Goal: Task Accomplishment & Management: Complete application form

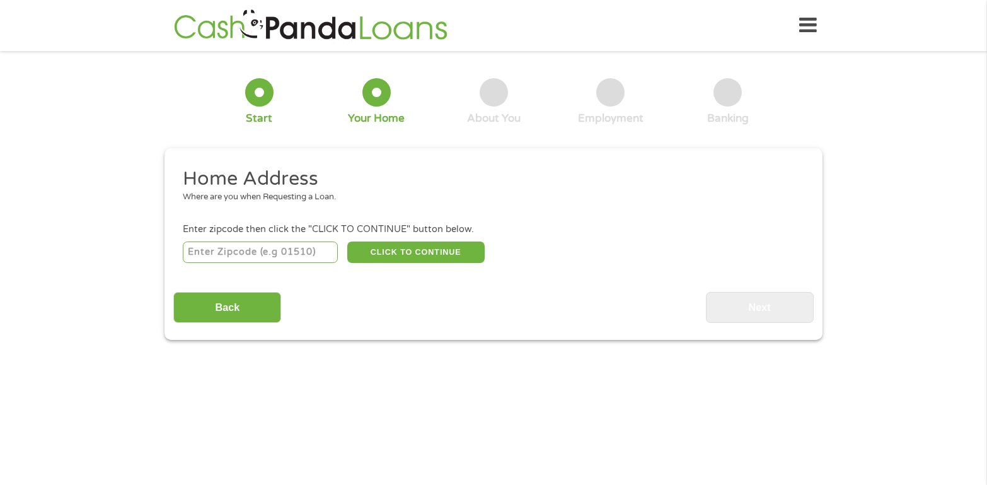
click at [275, 251] on input "number" at bounding box center [261, 251] width 156 height 21
type input "83277"
click at [431, 248] on button "CLICK TO CONTINUE" at bounding box center [415, 251] width 137 height 21
type input "83277"
type input "[GEOGRAPHIC_DATA]"
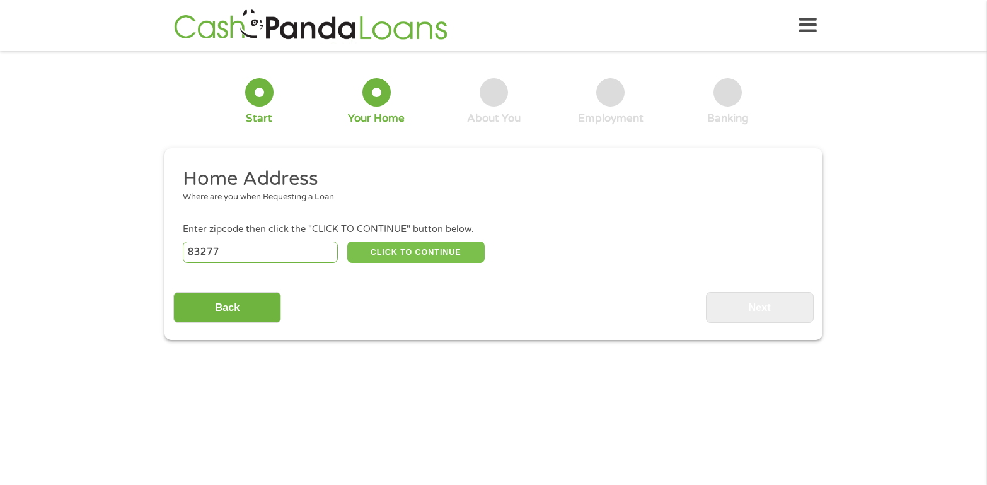
select select "[US_STATE]"
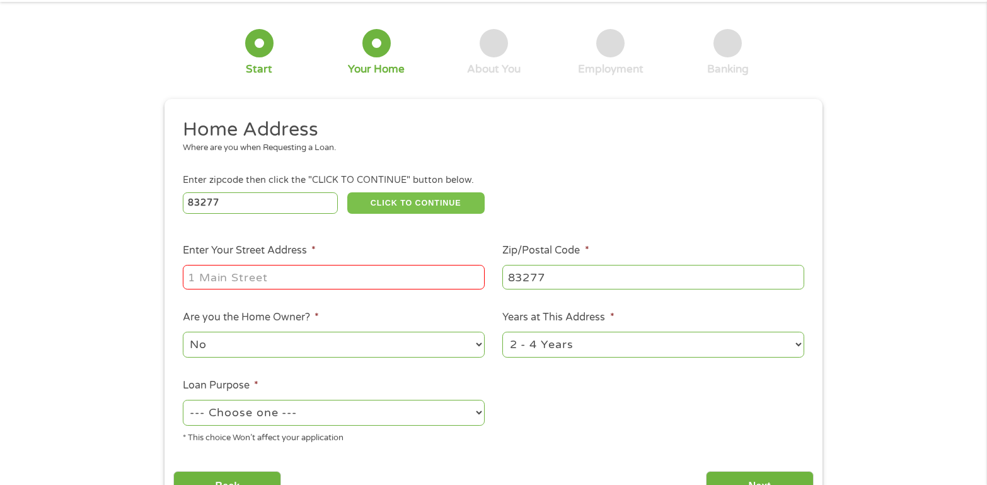
scroll to position [126, 0]
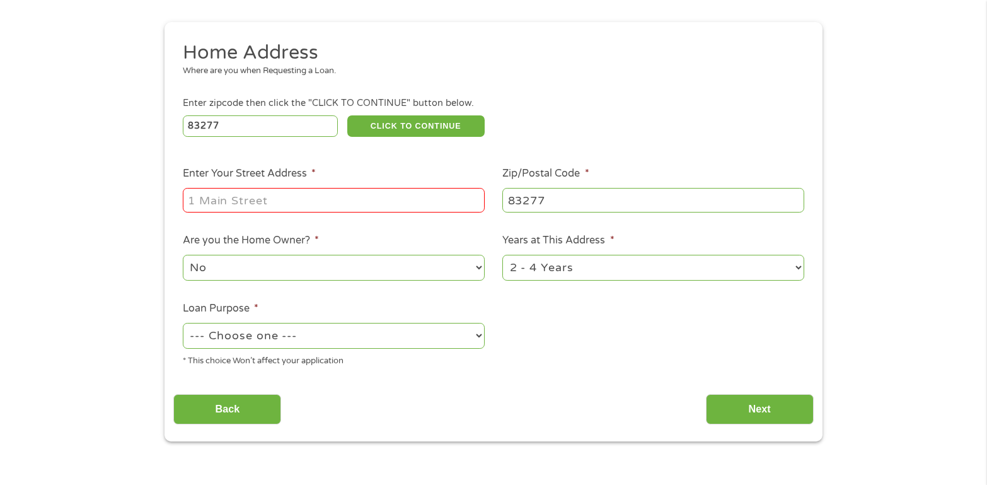
click at [420, 203] on input "Enter Your Street Address *" at bounding box center [334, 200] width 302 height 24
type input "[STREET_ADDRESS]"
select select "24months"
select select "paybills"
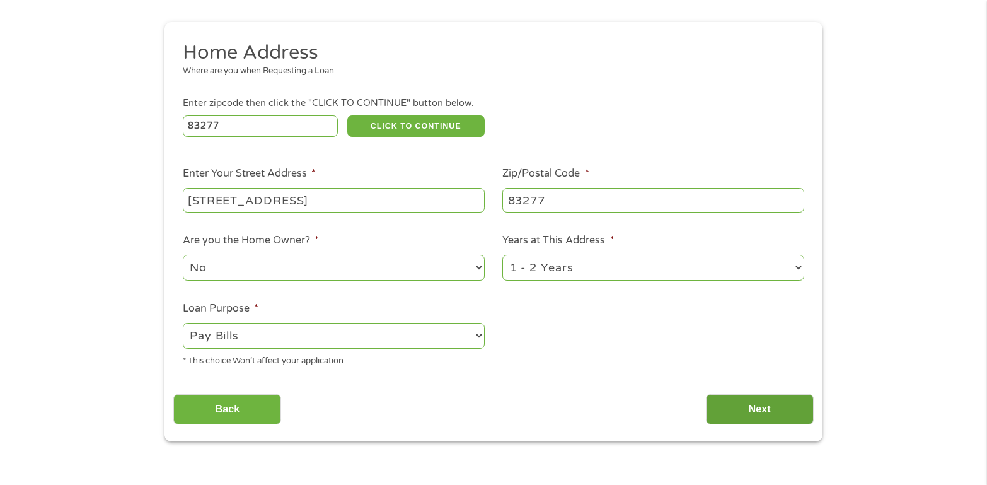
click at [762, 414] on input "Next" at bounding box center [760, 409] width 108 height 31
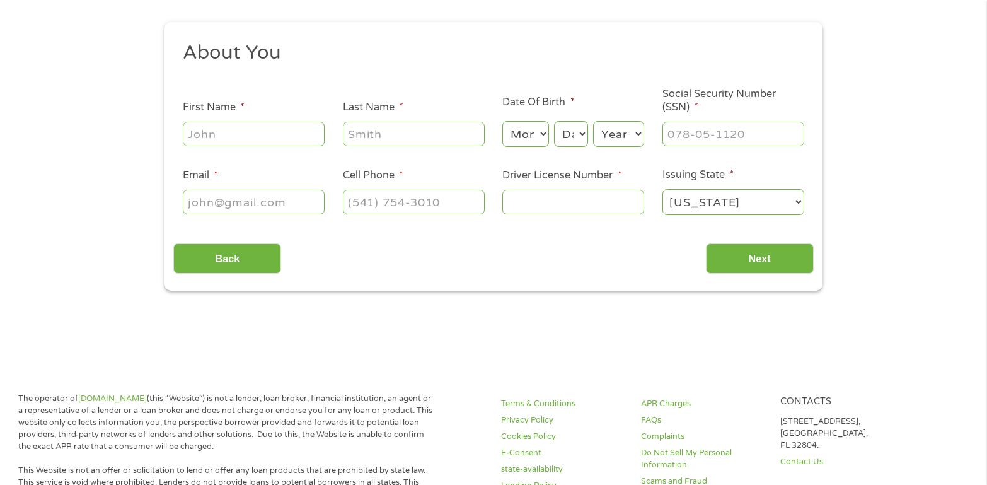
scroll to position [0, 0]
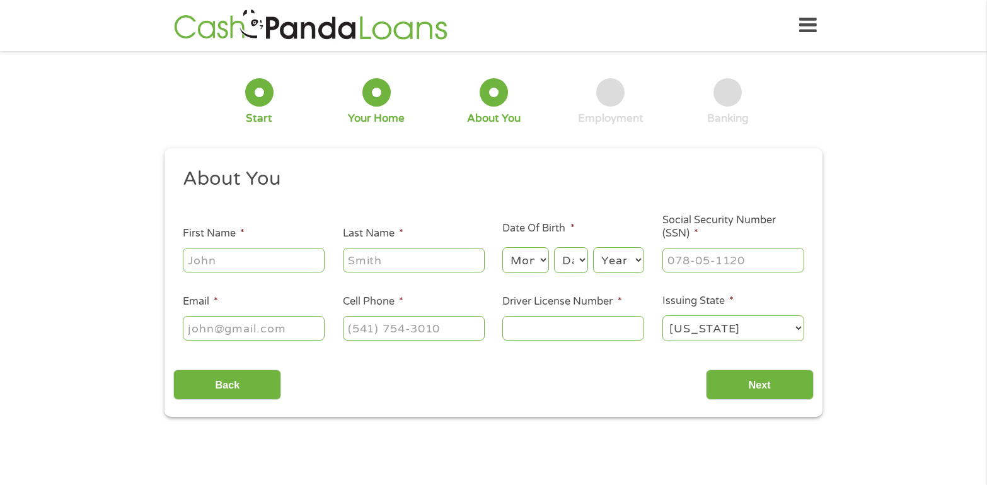
click at [277, 256] on input "First Name *" at bounding box center [254, 260] width 142 height 24
type input "[PERSON_NAME]"
type input "Ollech"
type input "[EMAIL_ADDRESS][DOMAIN_NAME]"
type input "2178360268"
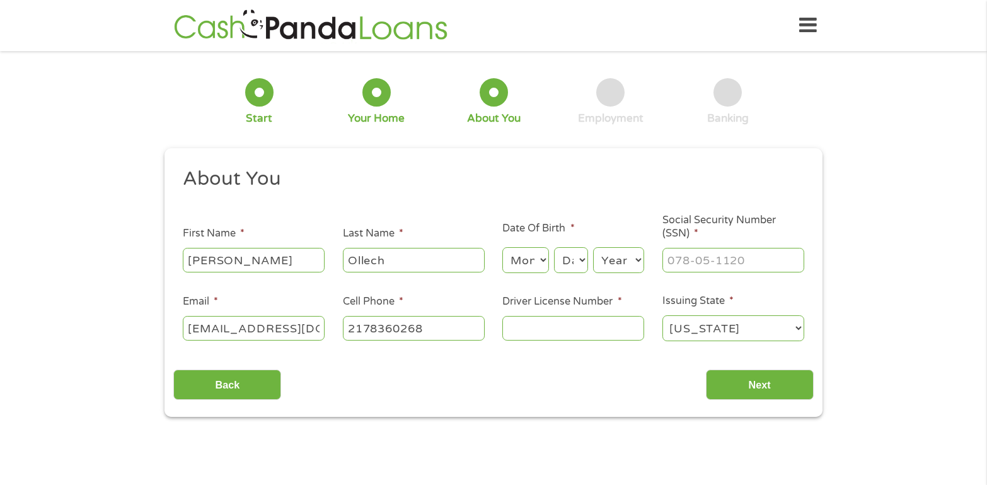
select select "[US_STATE]"
type input "[PHONE_NUMBER]"
click at [532, 261] on select "Month 1 2 3 4 5 6 7 8 9 10 11 12" at bounding box center [525, 260] width 46 height 26
select select "8"
click at [502, 247] on select "Month 1 2 3 4 5 6 7 8 9 10 11 12" at bounding box center [525, 260] width 46 height 26
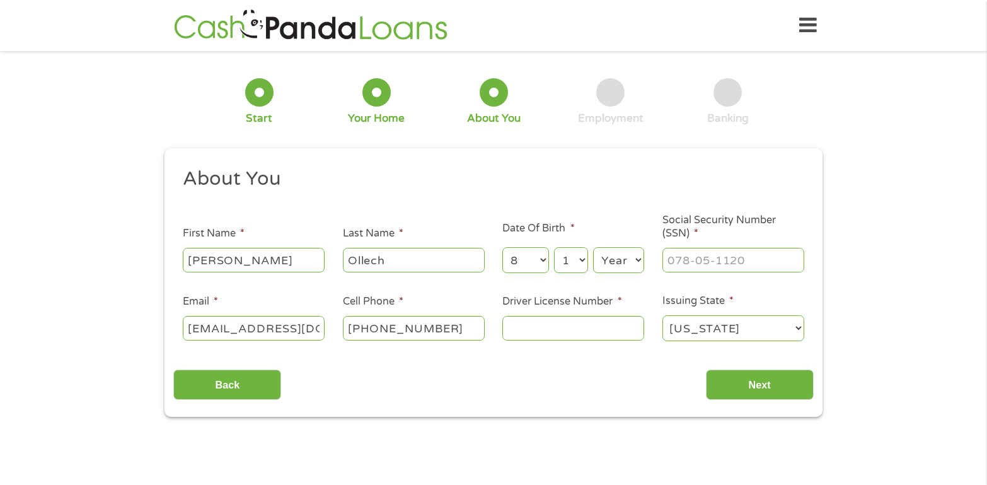
select select "18"
select select "1985"
type input "341-80-0198"
type input "H45255785835"
click at [797, 380] on input "Next" at bounding box center [760, 384] width 108 height 31
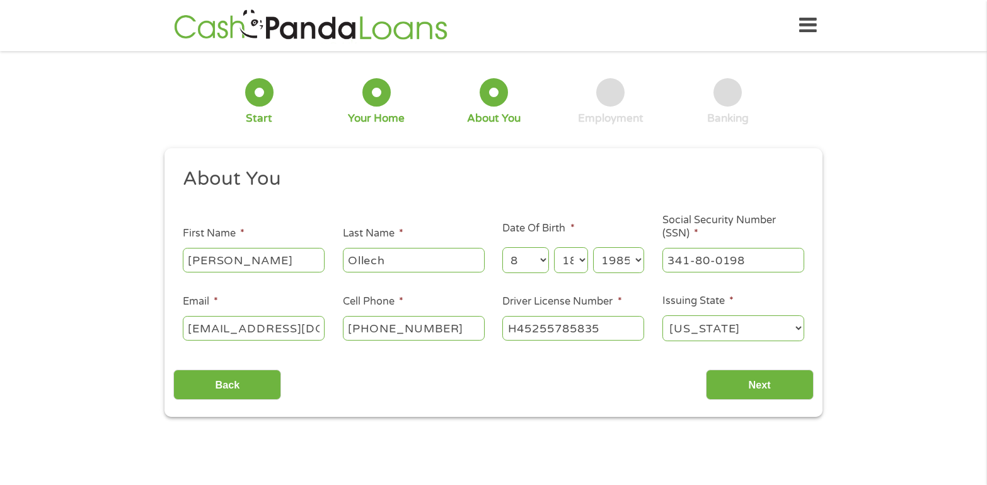
scroll to position [5, 5]
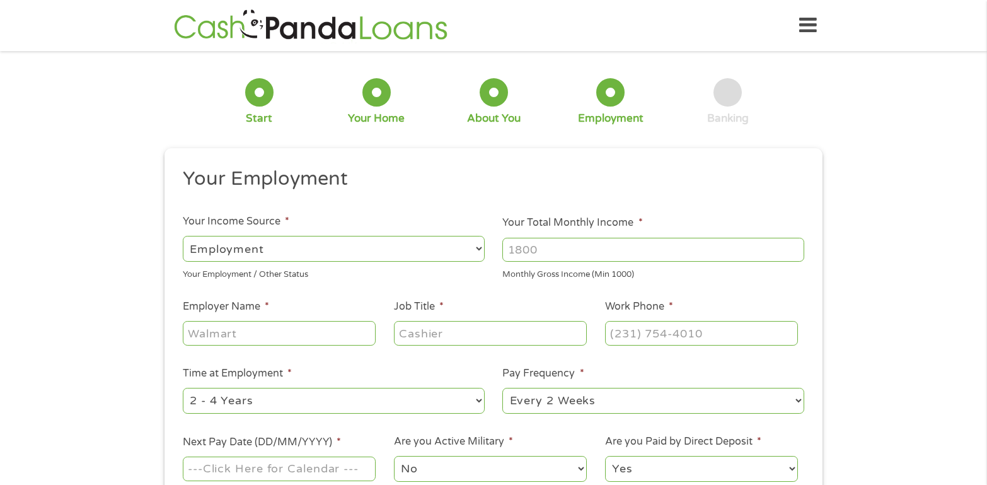
click at [630, 257] on input "Your Total Monthly Income *" at bounding box center [653, 250] width 302 height 24
click at [796, 246] on input "1000" at bounding box center [653, 250] width 302 height 24
click at [796, 246] on input "1001" at bounding box center [653, 250] width 302 height 24
click at [796, 246] on input "1002" at bounding box center [653, 250] width 302 height 24
click at [796, 246] on input "1003" at bounding box center [653, 250] width 302 height 24
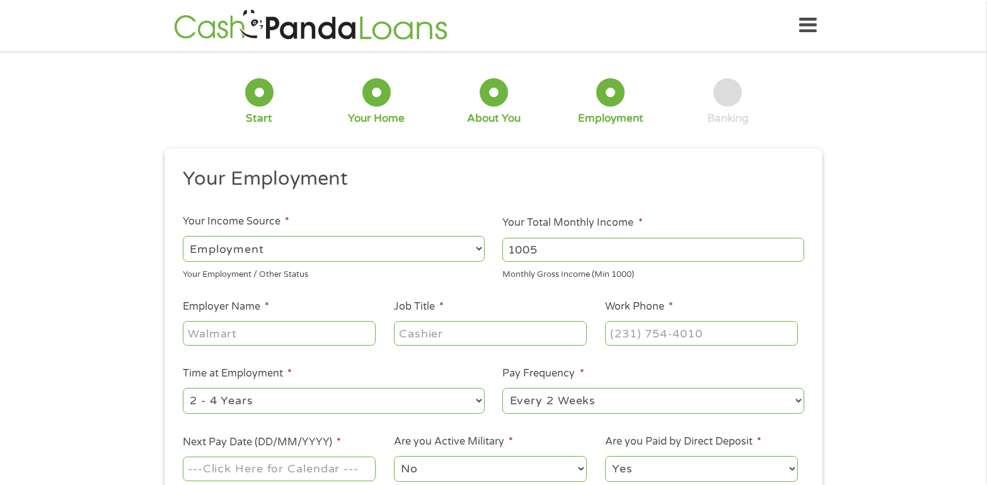
click at [796, 246] on input "1005" at bounding box center [653, 250] width 302 height 24
click at [726, 255] on input "1005" at bounding box center [653, 250] width 302 height 24
type input "3000"
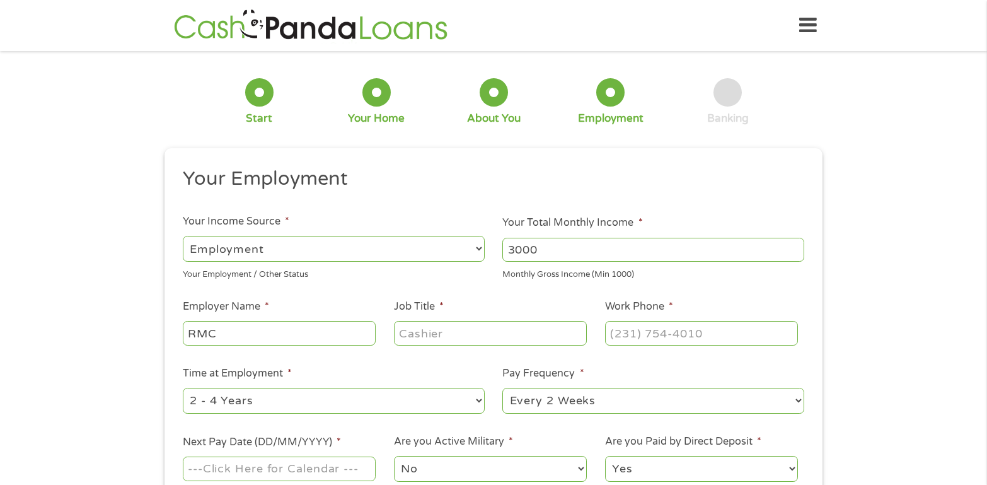
type input "RMC"
type input "a"
type input "Admin"
type input "[PHONE_NUMBER]"
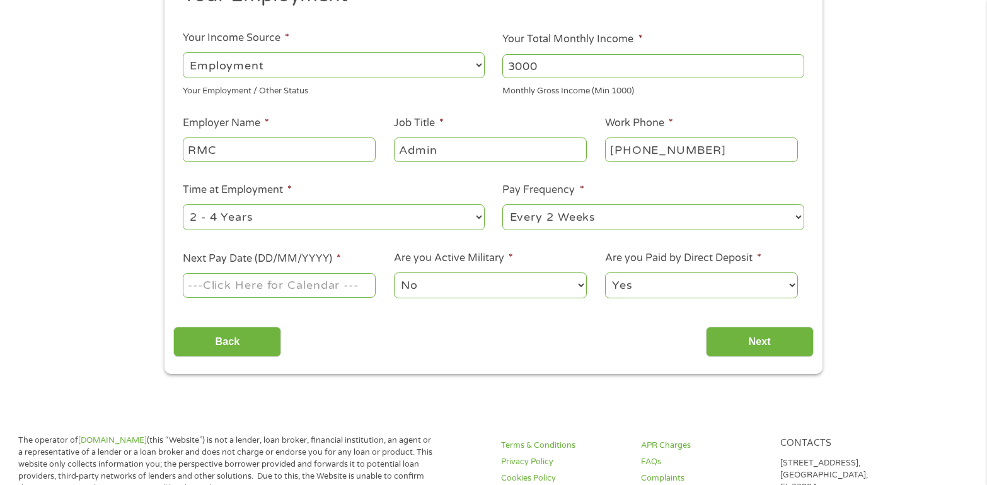
scroll to position [189, 0]
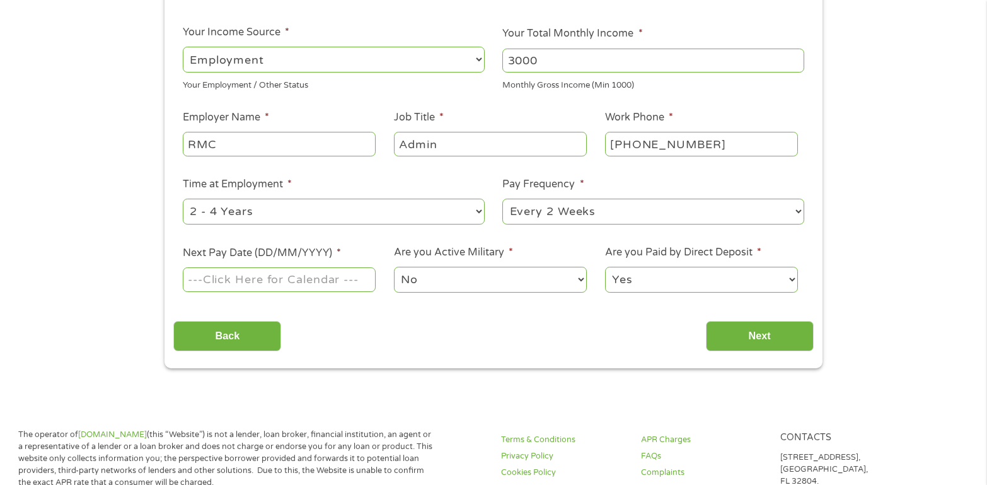
click at [467, 212] on select "--- Choose one --- 1 Year or less 1 - 2 Years 2 - 4 Years Over 4 Years" at bounding box center [334, 211] width 302 height 26
select select "60months"
click at [183, 198] on select "--- Choose one --- 1 Year or less 1 - 2 Years 2 - 4 Years Over 4 Years" at bounding box center [334, 211] width 302 height 26
click at [254, 278] on input "Next Pay Date (DD/MM/YYYY) *" at bounding box center [279, 279] width 193 height 24
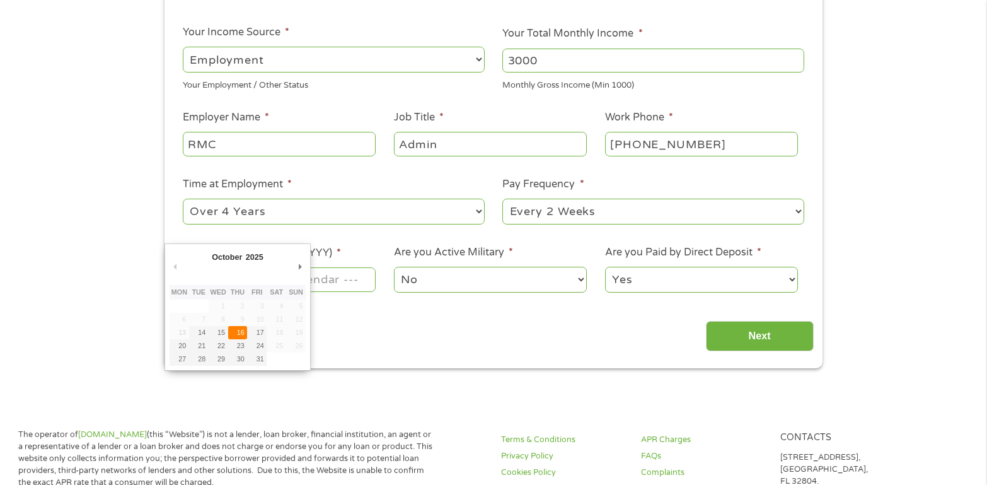
type input "[DATE]"
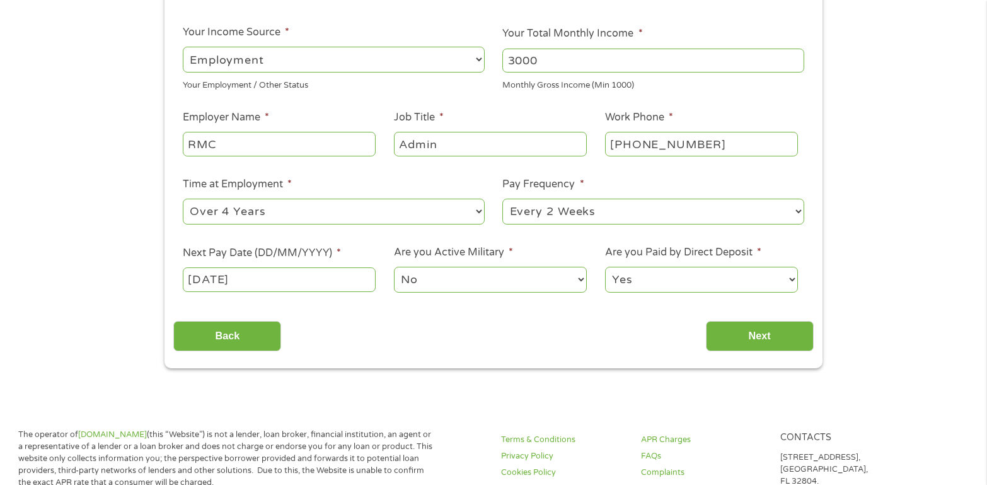
click at [513, 280] on select "No Yes" at bounding box center [490, 280] width 193 height 26
click at [713, 278] on select "Yes No" at bounding box center [701, 280] width 193 height 26
click at [605, 267] on select "Yes No" at bounding box center [701, 280] width 193 height 26
click at [760, 331] on input "Next" at bounding box center [760, 336] width 108 height 31
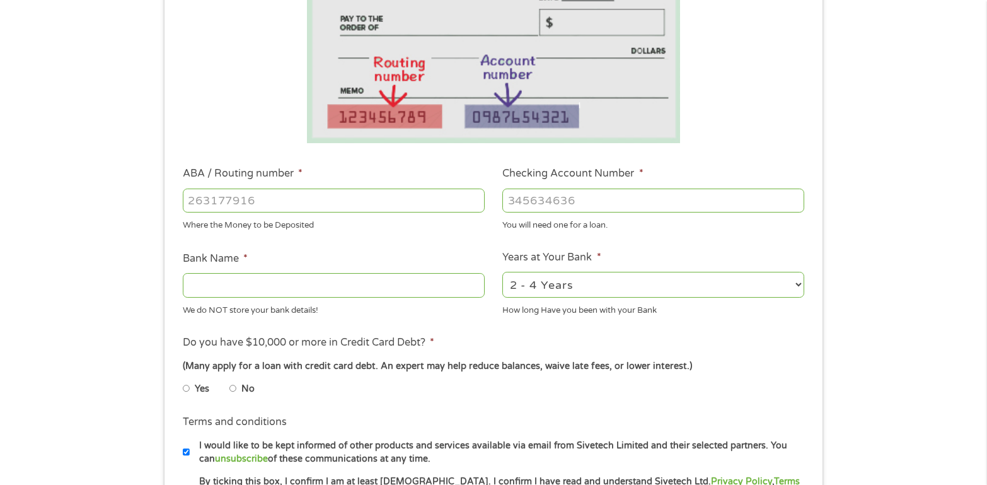
scroll to position [252, 0]
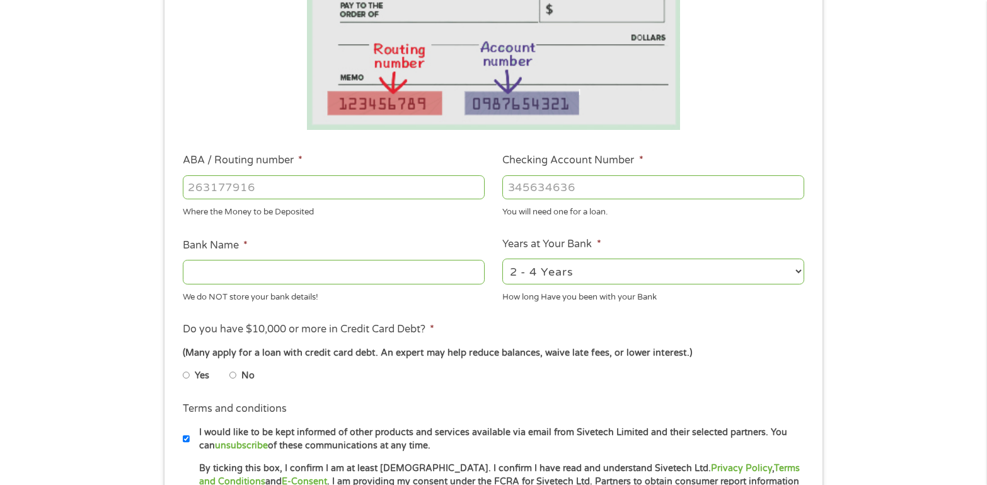
click at [335, 188] on input "ABA / Routing number *" at bounding box center [334, 187] width 302 height 24
type input "031176110"
type input "CAPITAL ONE NA"
type input "36350590018"
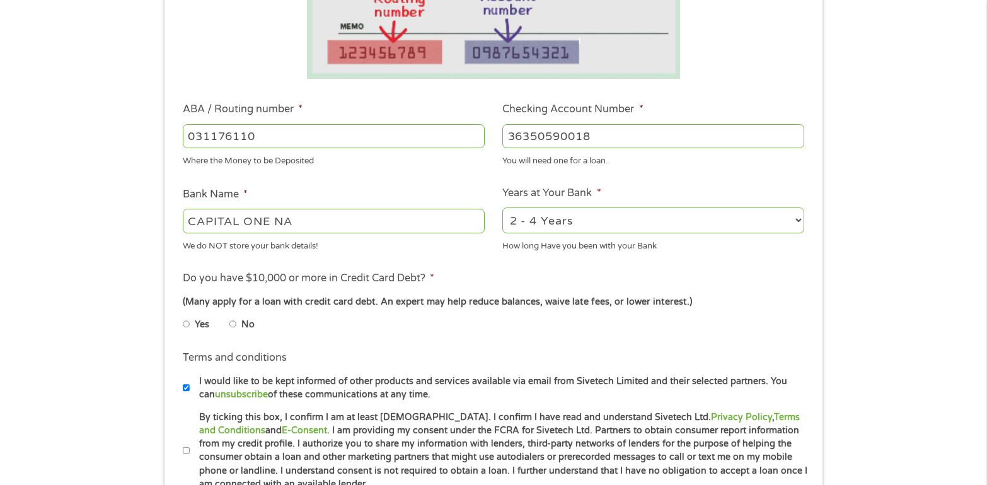
scroll to position [378, 0]
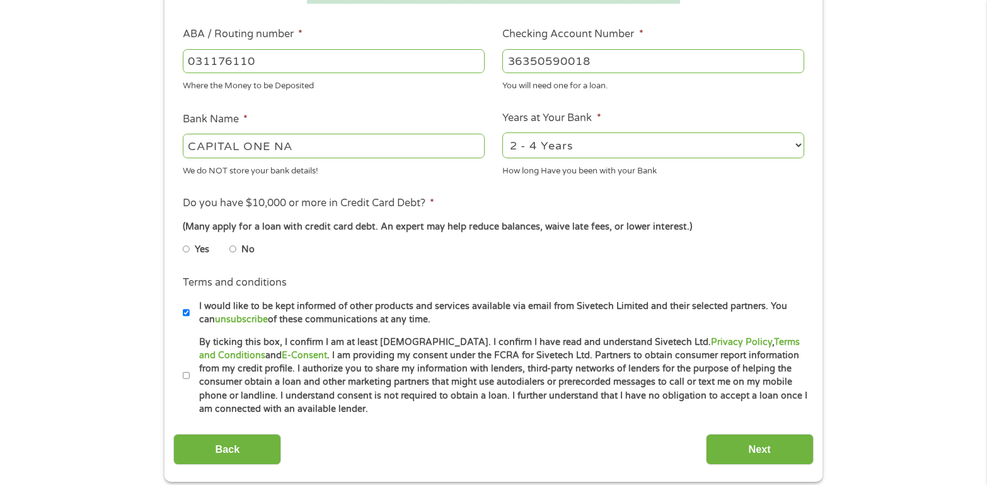
click at [235, 251] on input "No" at bounding box center [233, 249] width 8 height 20
radio input "true"
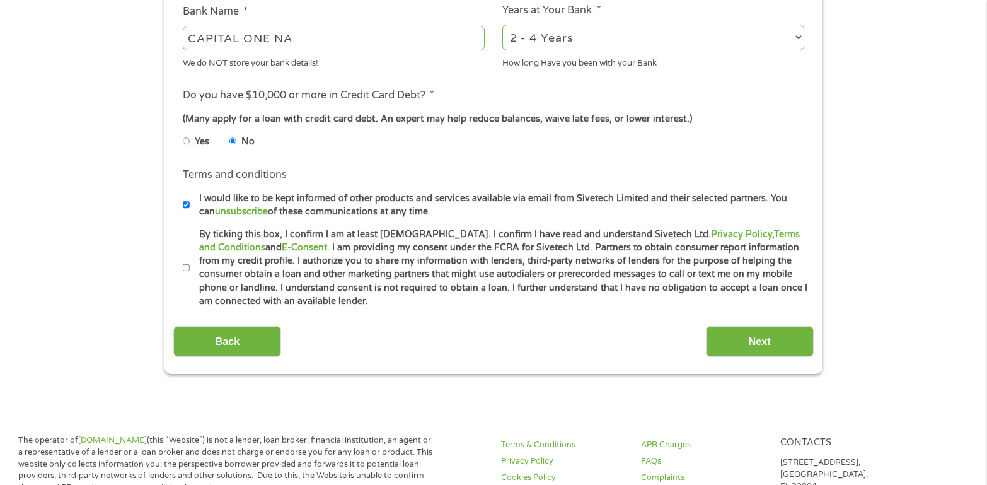
scroll to position [504, 0]
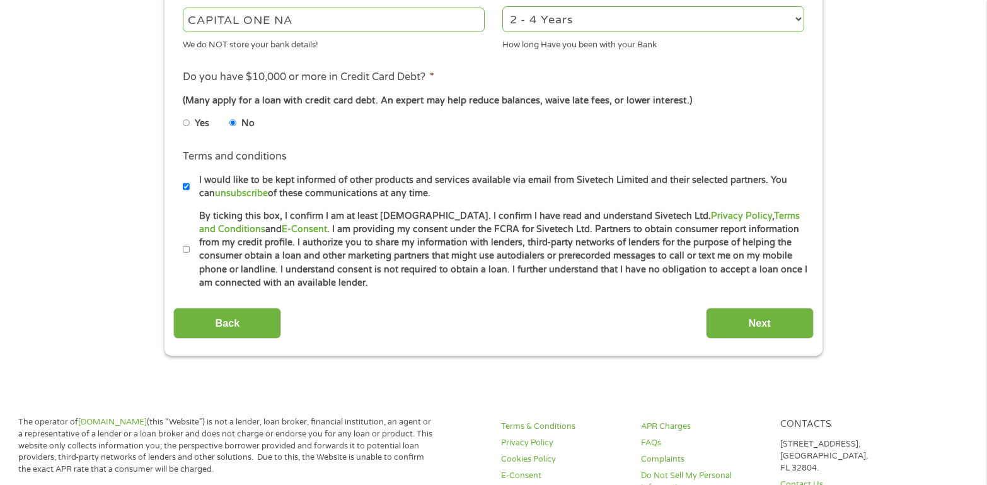
click at [184, 248] on input "By ticking this box, I confirm I am at least [DEMOGRAPHIC_DATA]. I confirm I ha…" at bounding box center [187, 249] width 8 height 20
checkbox input "true"
click at [774, 320] on input "Next" at bounding box center [760, 322] width 108 height 31
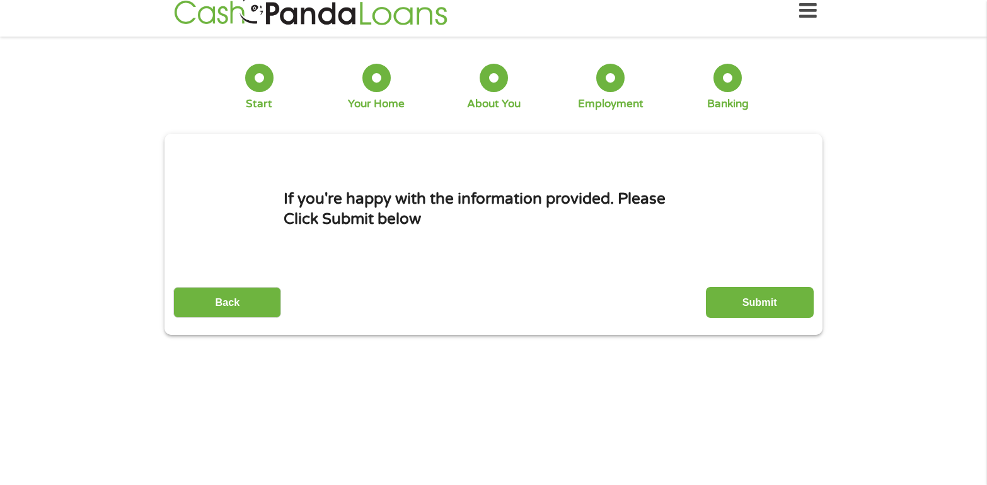
scroll to position [0, 0]
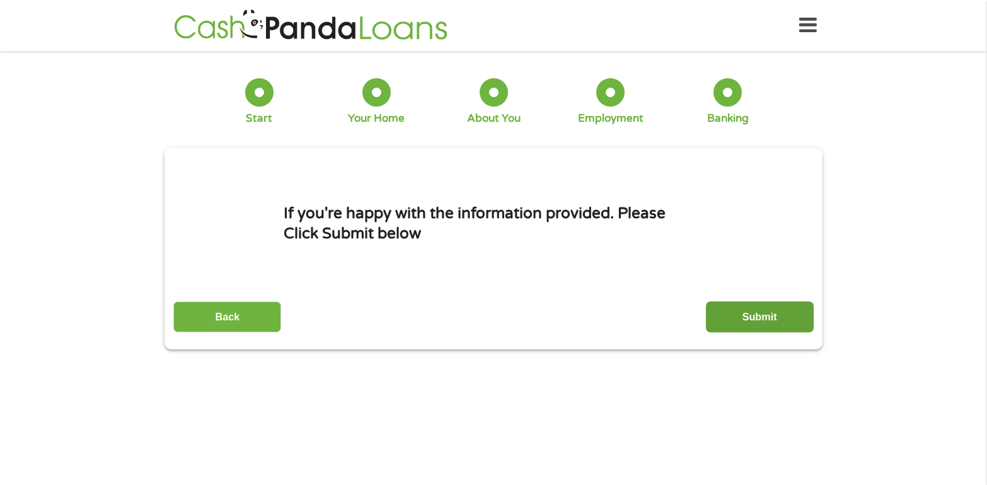
click at [769, 314] on input "Submit" at bounding box center [760, 316] width 108 height 31
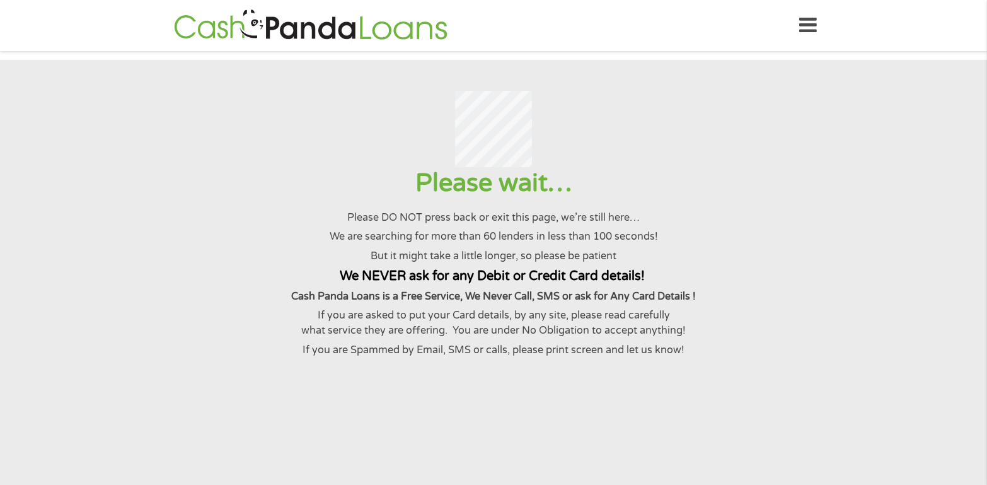
click at [60, 160] on div at bounding box center [493, 129] width 956 height 77
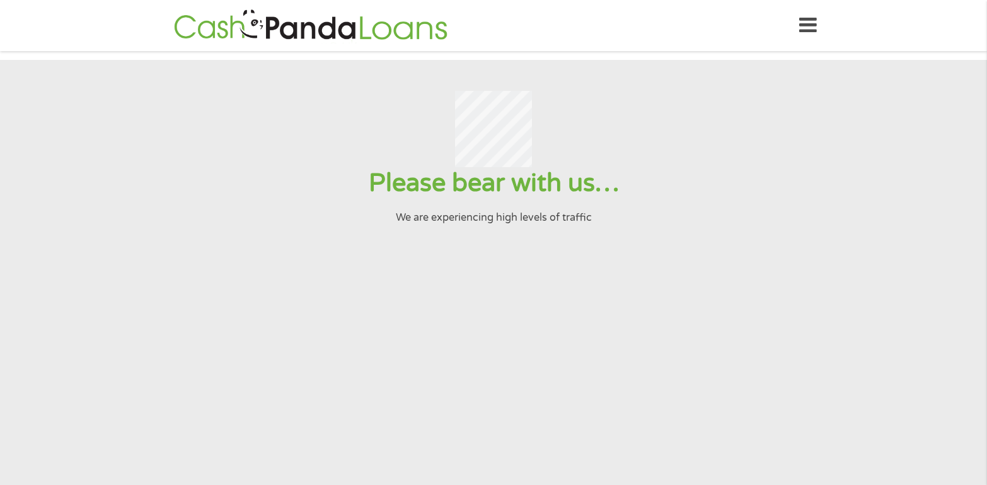
click at [62, 243] on section "Please bear with us… We are experiencing high levels of traffic" at bounding box center [493, 272] width 987 height 425
click at [522, 185] on h1 "Please bear with us…" at bounding box center [493, 183] width 956 height 32
click at [26, 180] on h1 "Please bear with us…" at bounding box center [493, 183] width 956 height 32
click at [51, 199] on h1 "Please bear with us…" at bounding box center [493, 183] width 956 height 32
